Goal: Information Seeking & Learning: Learn about a topic

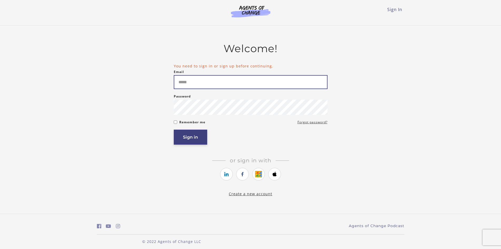
type input "**********"
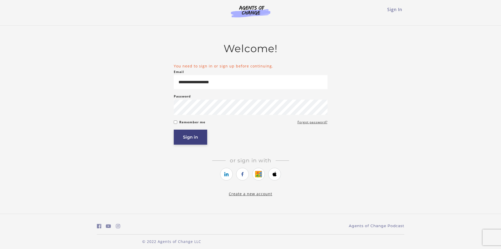
click at [191, 141] on button "Sign in" at bounding box center [190, 136] width 33 height 15
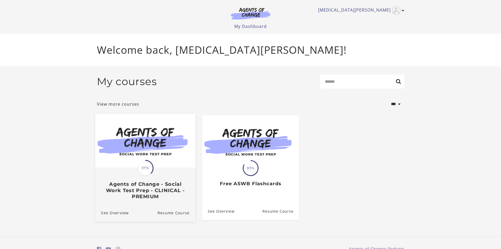
click at [132, 136] on img at bounding box center [145, 140] width 100 height 54
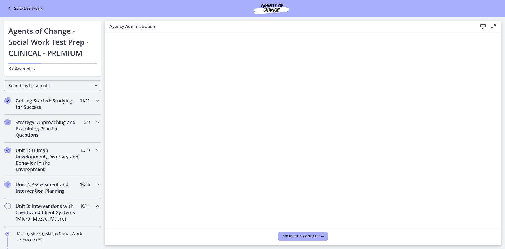
click at [94, 186] on icon "Chapters" at bounding box center [97, 184] width 6 height 6
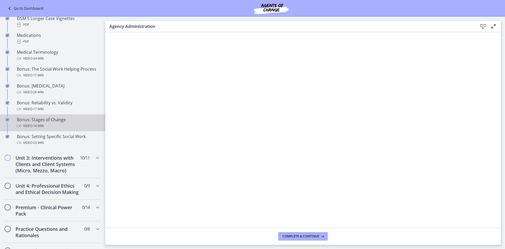
scroll to position [395, 0]
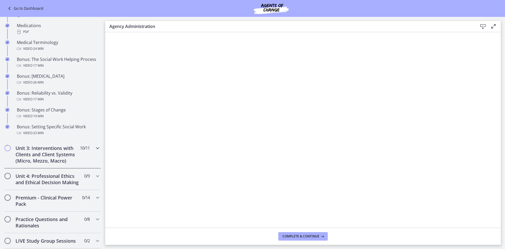
click at [95, 151] on icon "Chapters" at bounding box center [97, 148] width 6 height 6
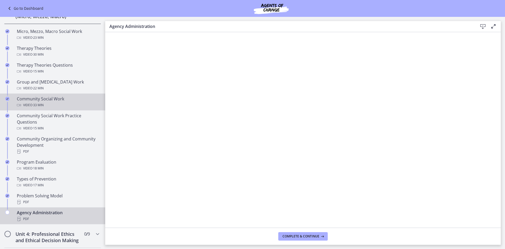
scroll to position [237, 0]
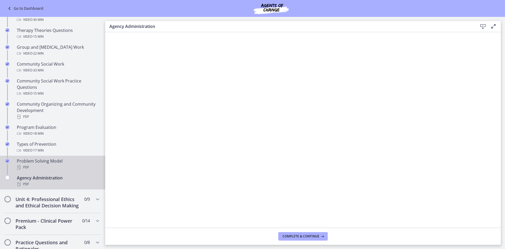
click at [74, 170] on div "PDF" at bounding box center [58, 167] width 82 height 6
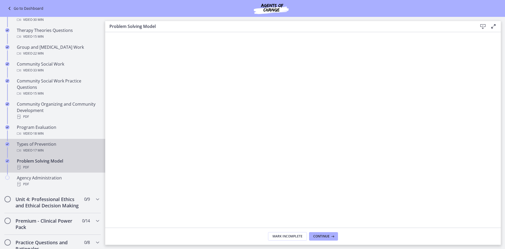
click at [65, 153] on div "Video · 17 min" at bounding box center [58, 150] width 82 height 6
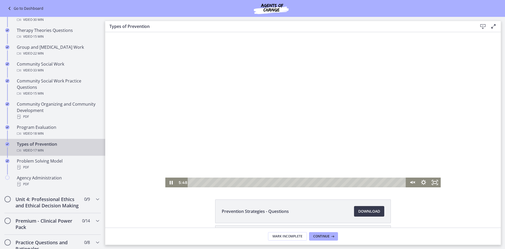
scroll to position [47, 0]
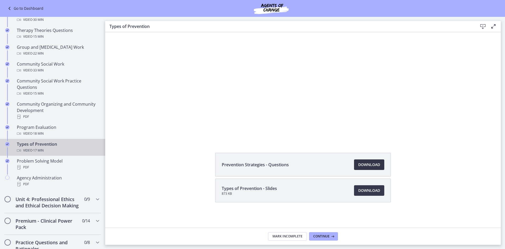
click at [378, 163] on span "Download Opens in a new window" at bounding box center [369, 164] width 22 height 6
click at [360, 191] on span "Download Opens in a new window" at bounding box center [369, 190] width 22 height 6
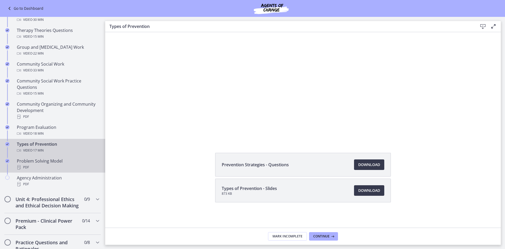
click at [74, 170] on div "PDF" at bounding box center [58, 167] width 82 height 6
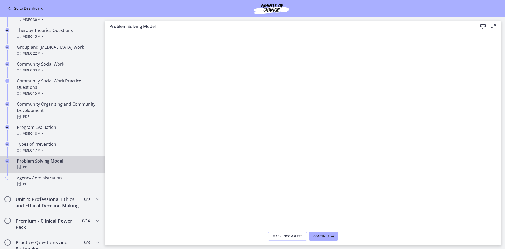
drag, startPoint x: 97, startPoint y: 145, endPoint x: 452, endPoint y: 26, distance: 373.5
click at [443, 26] on h3 "Problem Solving Model" at bounding box center [289, 26] width 360 height 6
click at [484, 28] on icon at bounding box center [483, 26] width 6 height 6
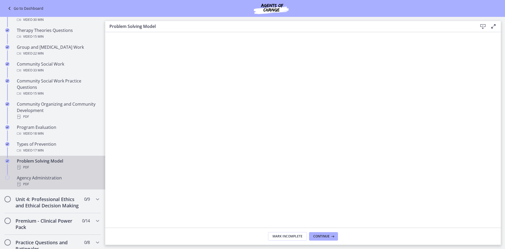
click at [57, 180] on link "Agency Administration PDF" at bounding box center [52, 180] width 105 height 17
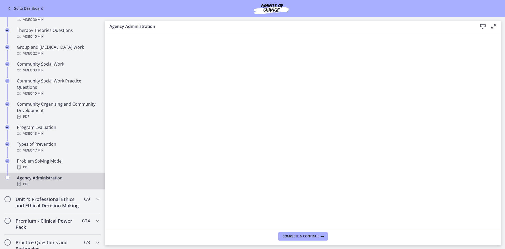
click at [482, 27] on icon at bounding box center [483, 26] width 6 height 6
click at [307, 233] on button "Complete & continue" at bounding box center [302, 236] width 49 height 8
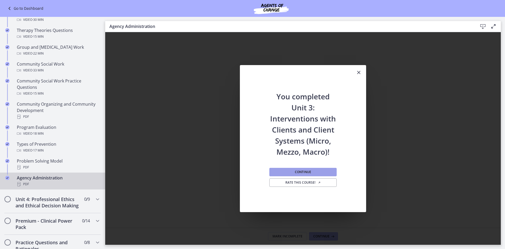
click at [285, 172] on button "Continue" at bounding box center [302, 172] width 67 height 8
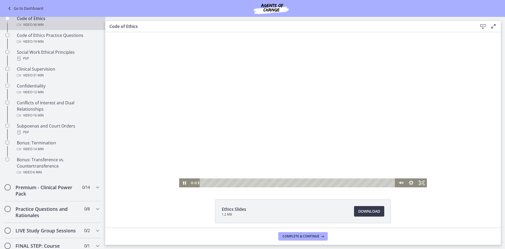
click at [212, 155] on div at bounding box center [303, 109] width 248 height 155
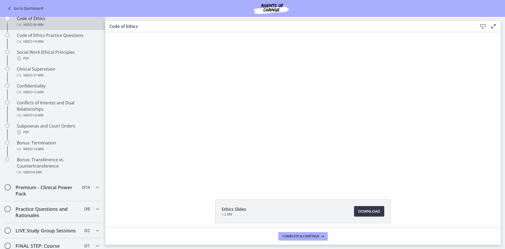
click at [378, 207] on link "Download Opens in a new window" at bounding box center [369, 211] width 30 height 11
click at [318, 240] on button "Complete & continue" at bounding box center [302, 236] width 49 height 8
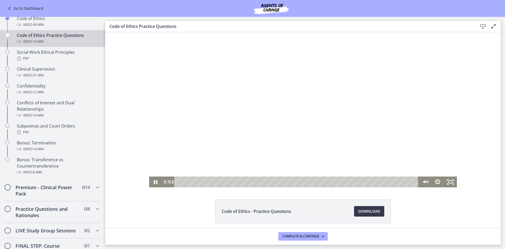
click at [329, 138] on div at bounding box center [303, 109] width 308 height 155
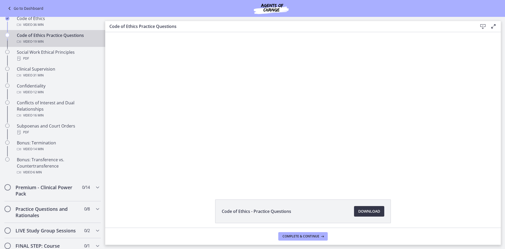
click at [363, 206] on li "Code of Ethics - Practice Questions Download Opens in a new window" at bounding box center [303, 211] width 176 height 24
click at [365, 211] on span "Download Opens in a new window" at bounding box center [369, 211] width 22 height 6
click at [61, 62] on div "Social Work Ethical Principles PDF" at bounding box center [58, 55] width 82 height 13
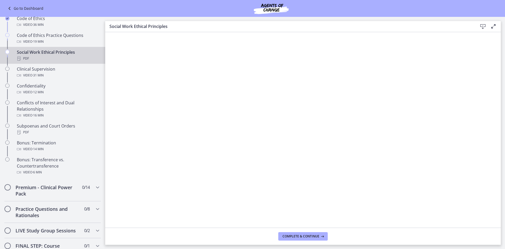
click at [484, 25] on icon at bounding box center [483, 26] width 6 height 6
click at [313, 238] on button "Complete & continue" at bounding box center [302, 236] width 49 height 8
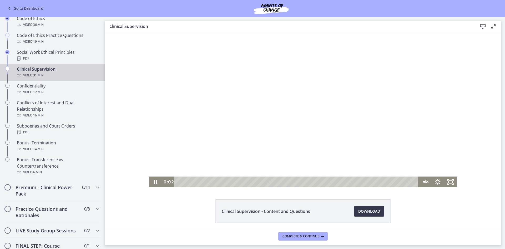
click at [199, 104] on div at bounding box center [303, 109] width 308 height 155
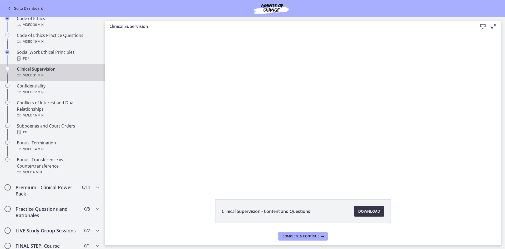
click at [362, 212] on span "Download Opens in a new window" at bounding box center [369, 211] width 22 height 6
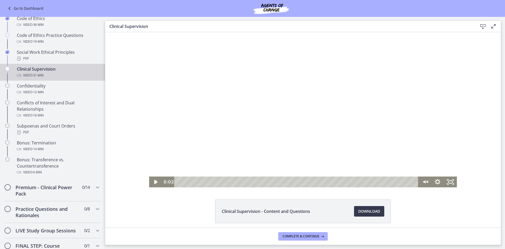
scroll to position [21, 0]
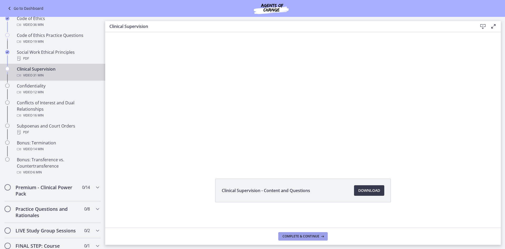
click at [319, 235] on div "Complete & continue" at bounding box center [304, 236] width 42 height 4
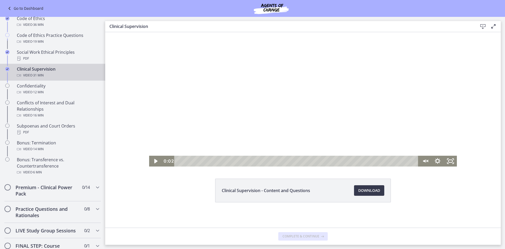
scroll to position [0, 0]
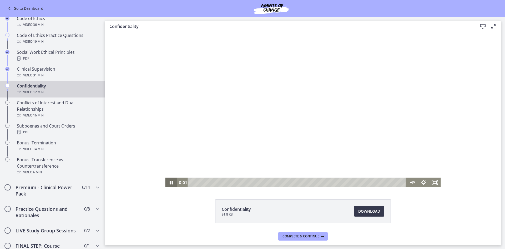
click at [170, 184] on icon "Pause" at bounding box center [171, 183] width 3 height 4
